Goal: Entertainment & Leisure: Consume media (video, audio)

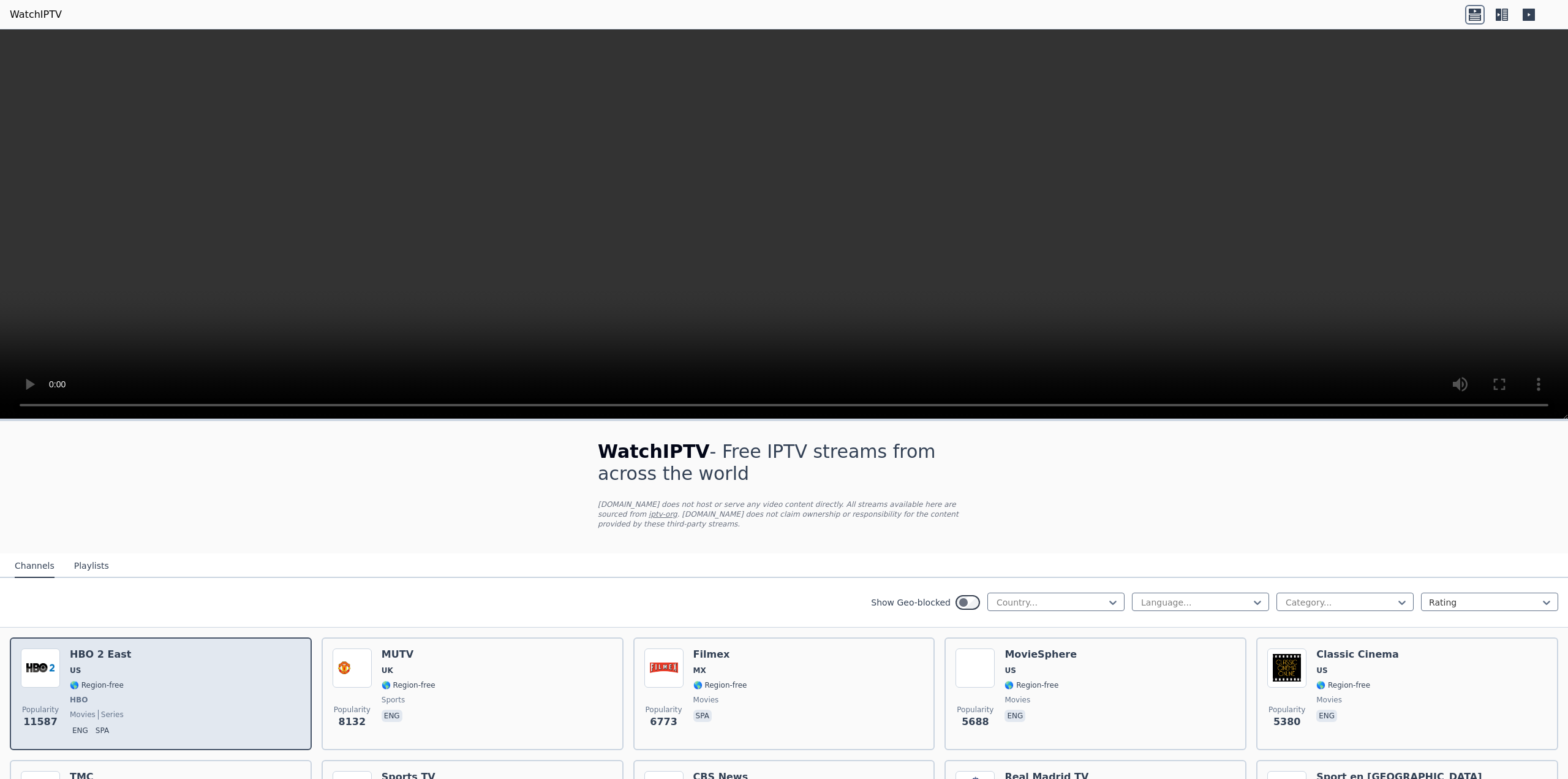
click at [160, 669] on div "Popularity 11587 HBO 2 East US 🌎 Region-free HBO movies series eng spa" at bounding box center [161, 693] width 280 height 91
click at [49, 661] on img at bounding box center [41, 668] width 39 height 39
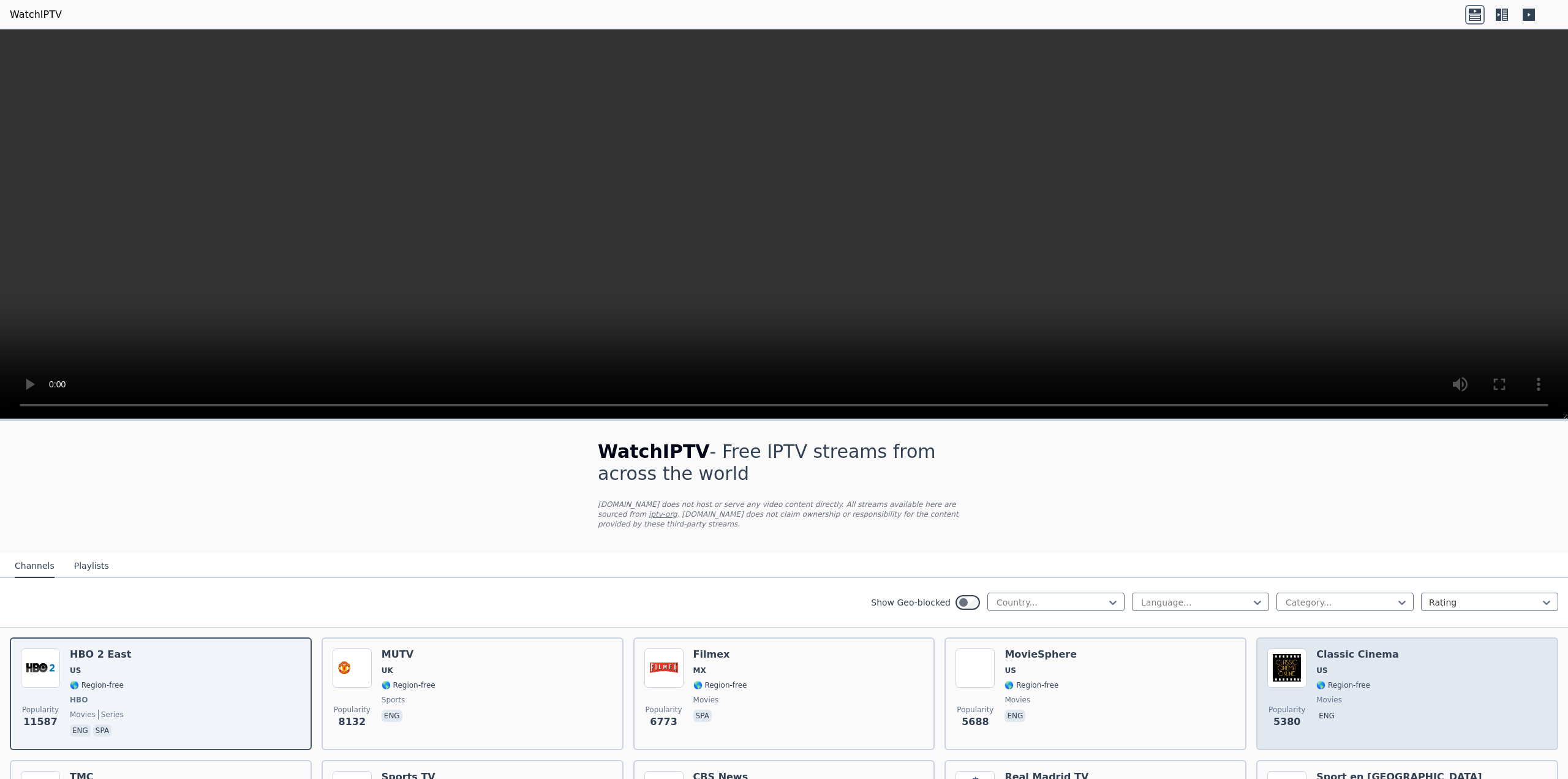
click at [1356, 680] on span "🌎 Region-free" at bounding box center [1343, 685] width 54 height 10
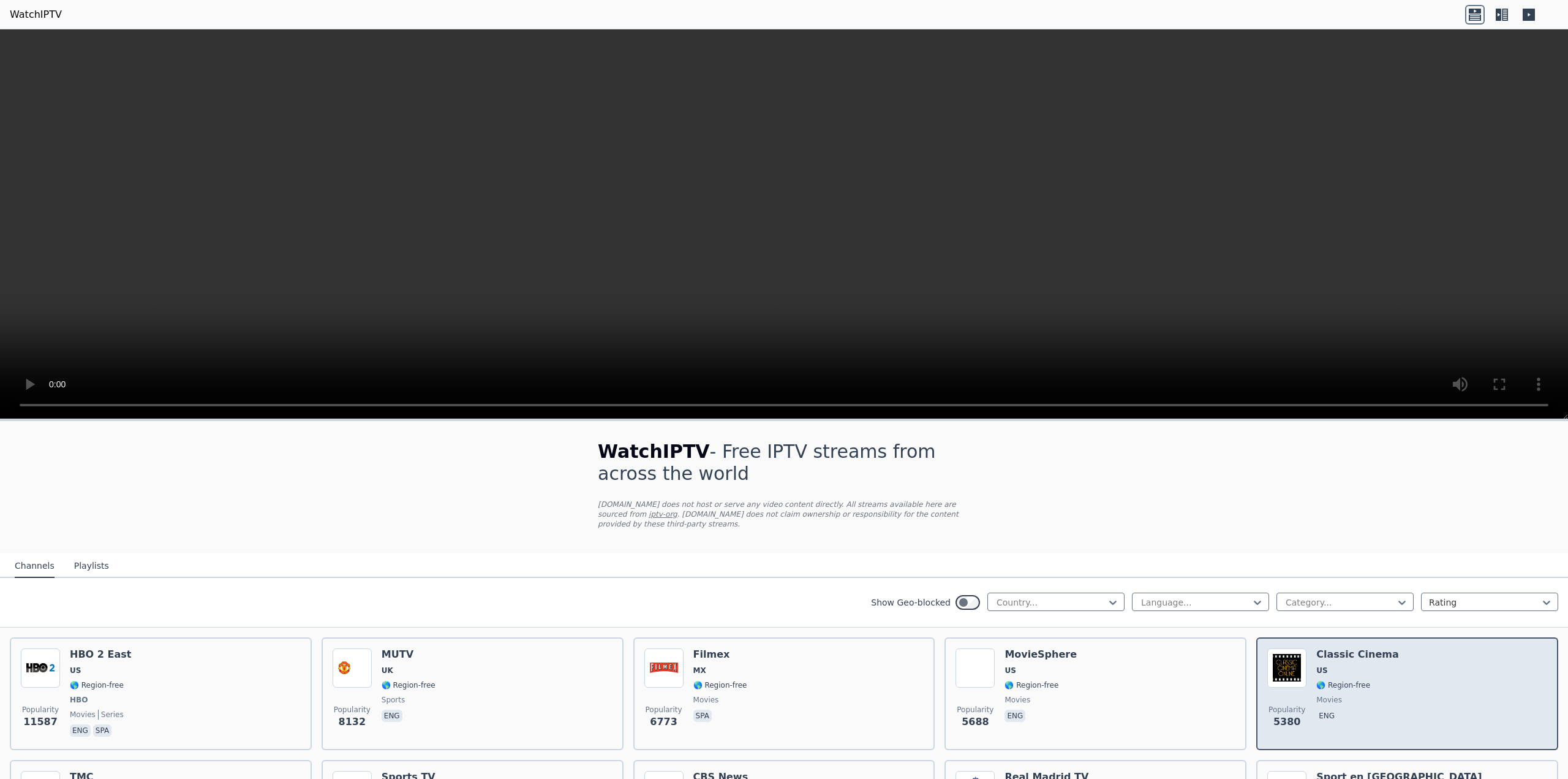
click at [1328, 680] on span "🌎 Region-free" at bounding box center [1343, 685] width 54 height 10
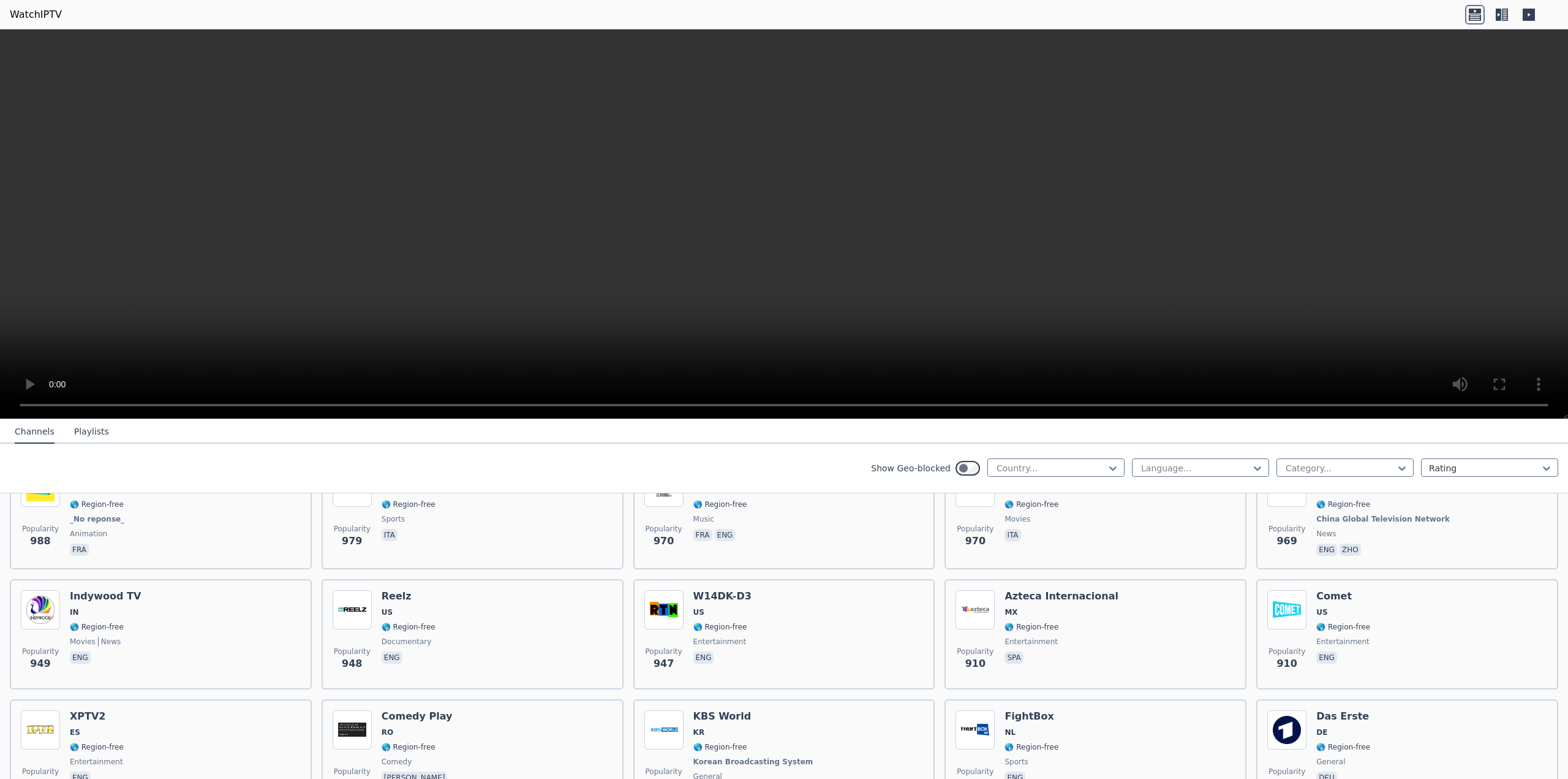
scroll to position [2655, 0]
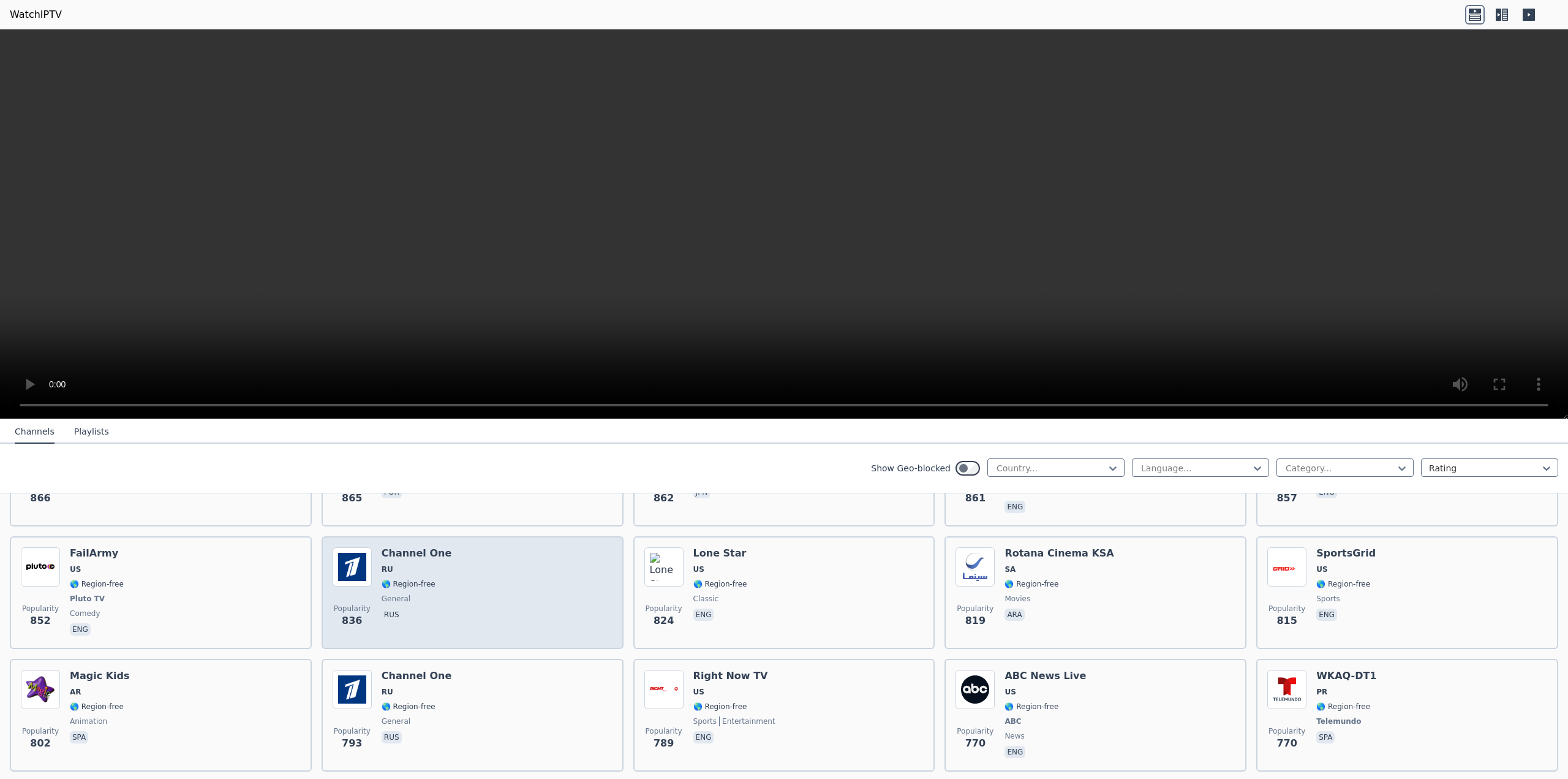
click at [350, 563] on img at bounding box center [352, 567] width 39 height 39
